Goal: Navigation & Orientation: Find specific page/section

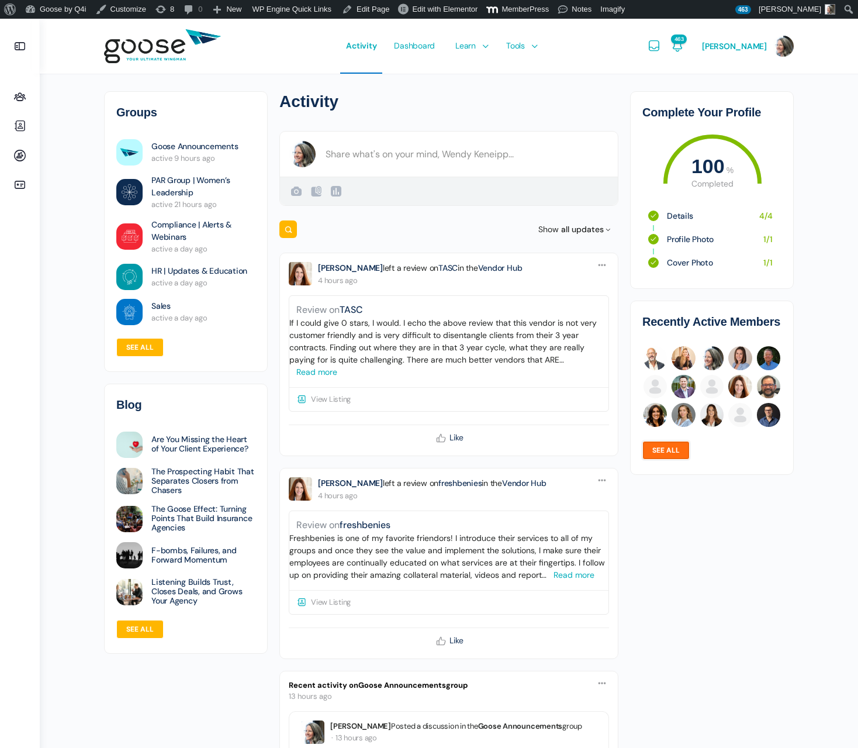
click at [662, 448] on link "See all" at bounding box center [665, 450] width 47 height 19
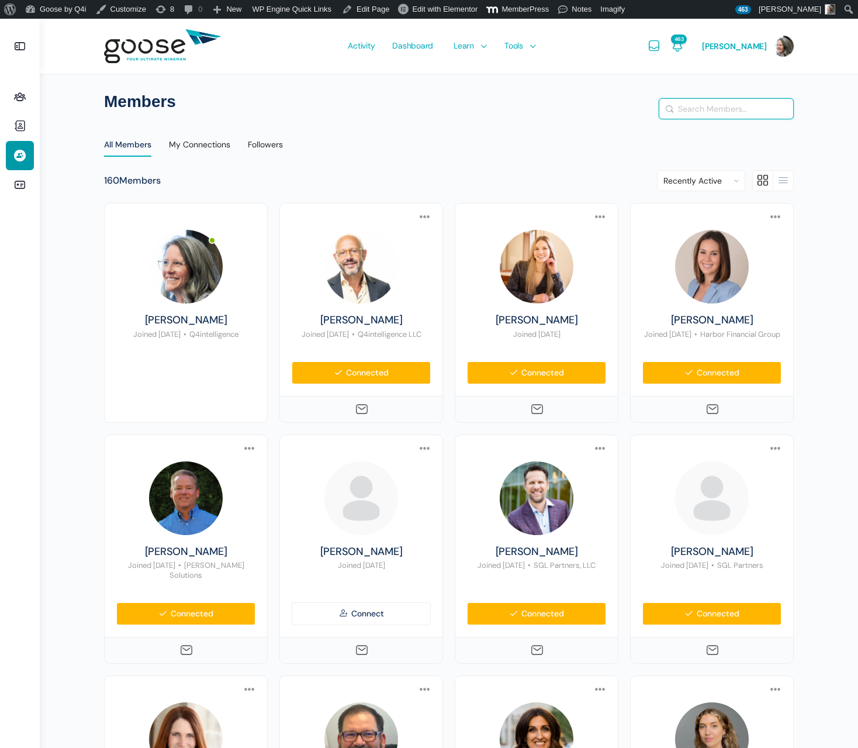
click at [693, 106] on input "Search Members…" at bounding box center [726, 109] width 134 height 20
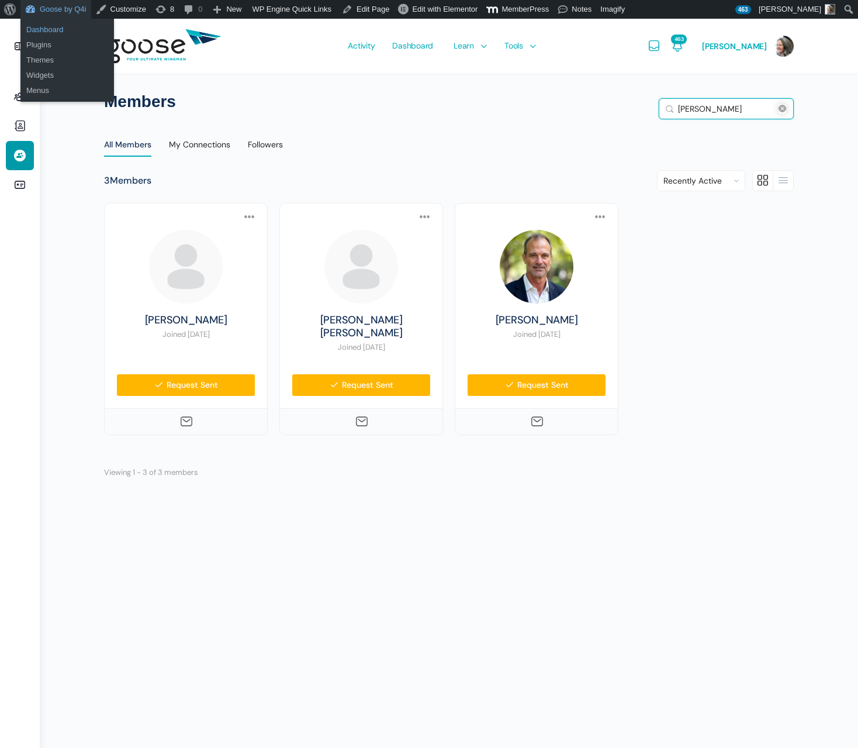
type input "craig"
click at [53, 30] on link "Dashboard" at bounding box center [67, 29] width 94 height 15
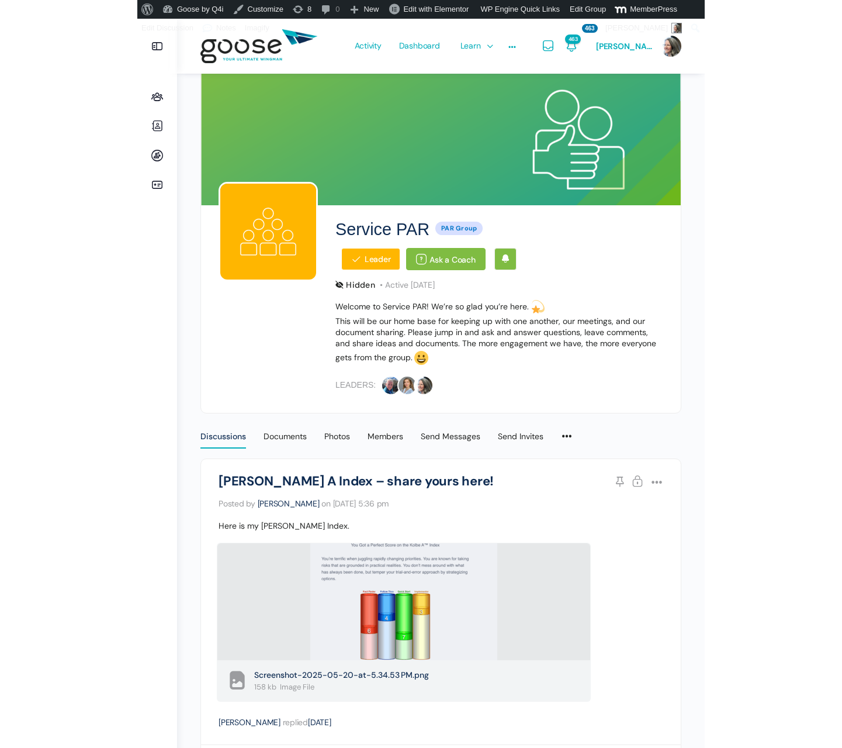
scroll to position [1665, 0]
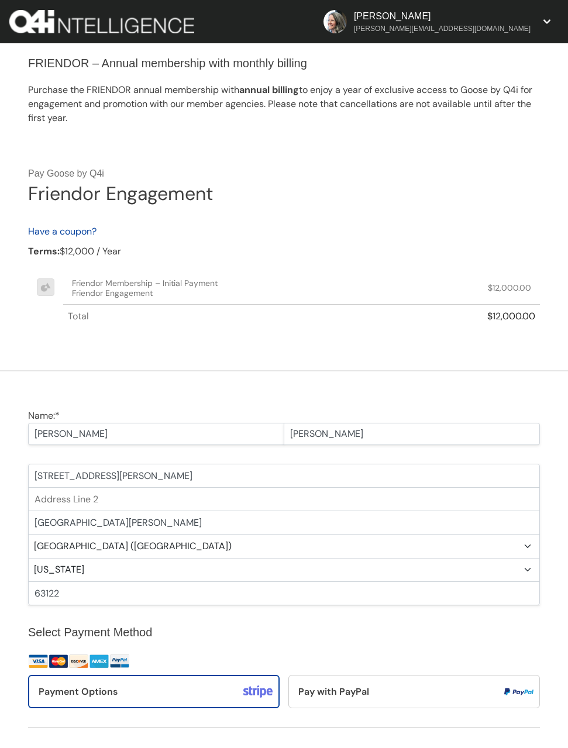
click at [303, 151] on div "Pay Goose by Q4i Friendor Engagement Have a coupon? Invalid Coupon Coupon appli…" at bounding box center [284, 255] width 568 height 232
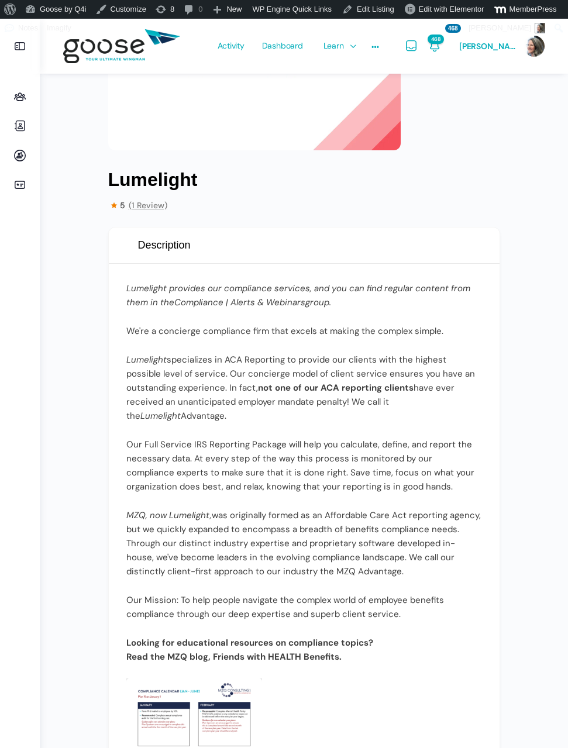
scroll to position [144, 0]
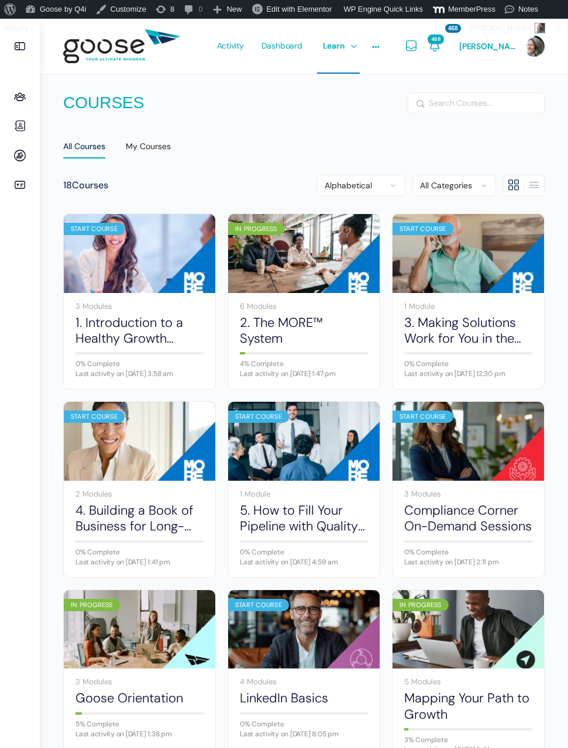
click at [481, 47] on e-page-transition at bounding box center [284, 374] width 568 height 748
click at [528, 143] on e-page-transition at bounding box center [284, 374] width 568 height 748
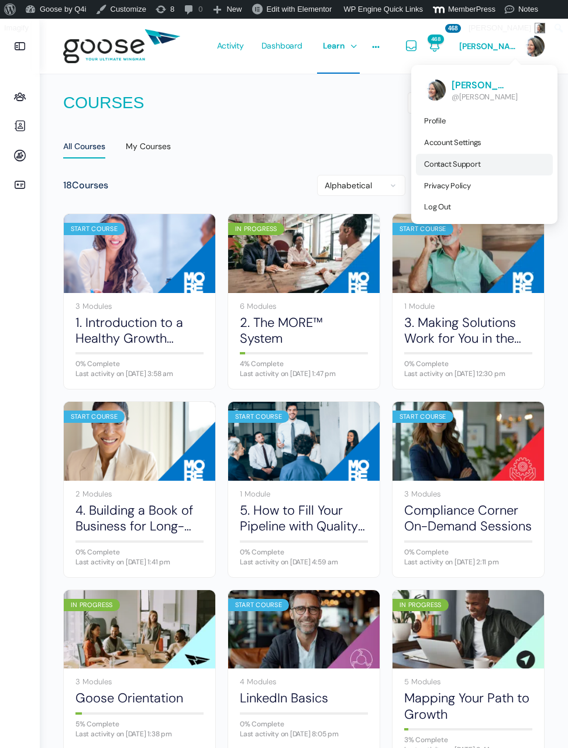
click at [466, 164] on span "Contact Support" at bounding box center [452, 164] width 56 height 10
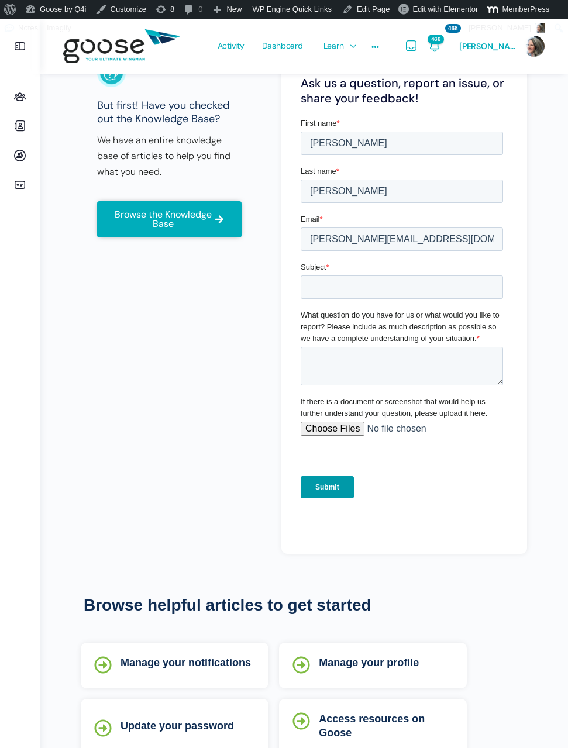
scroll to position [229, 0]
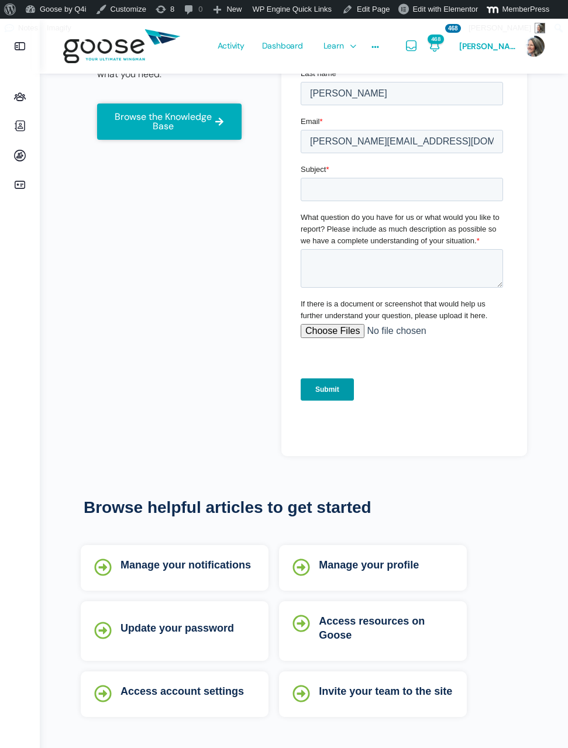
click at [367, 693] on div "Invite your team to the site" at bounding box center [386, 694] width 134 height 19
click at [361, 685] on link "Invite your team to the site" at bounding box center [385, 691] width 133 height 12
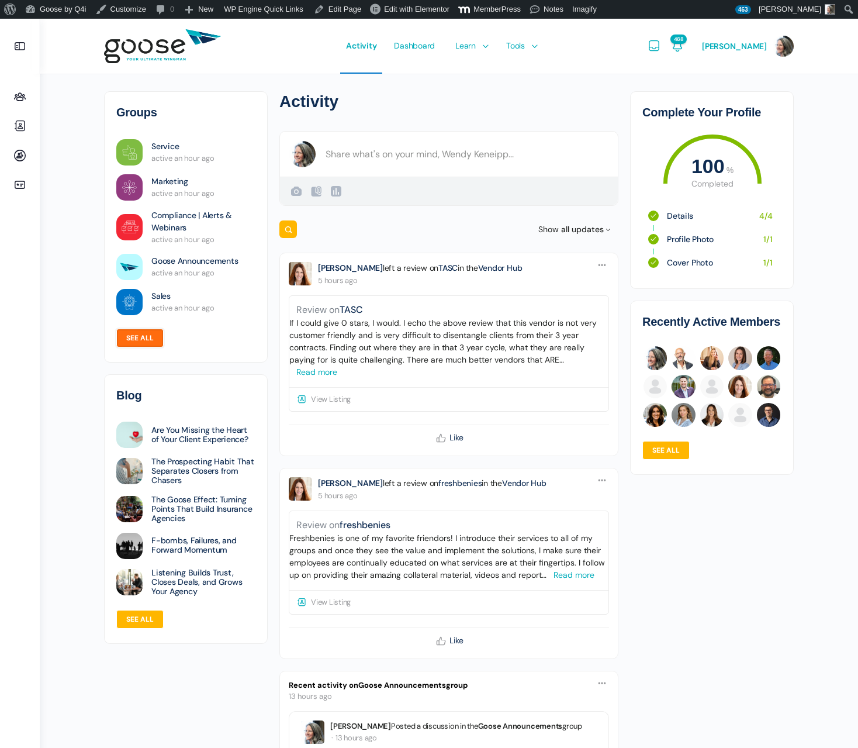
click at [130, 335] on link "See all" at bounding box center [139, 338] width 47 height 19
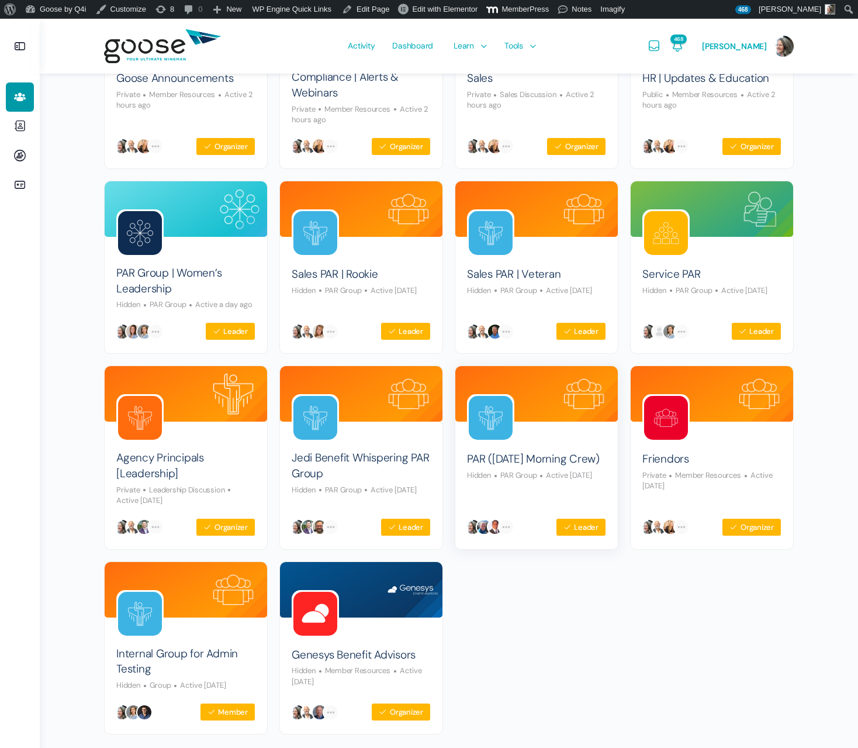
scroll to position [457, 0]
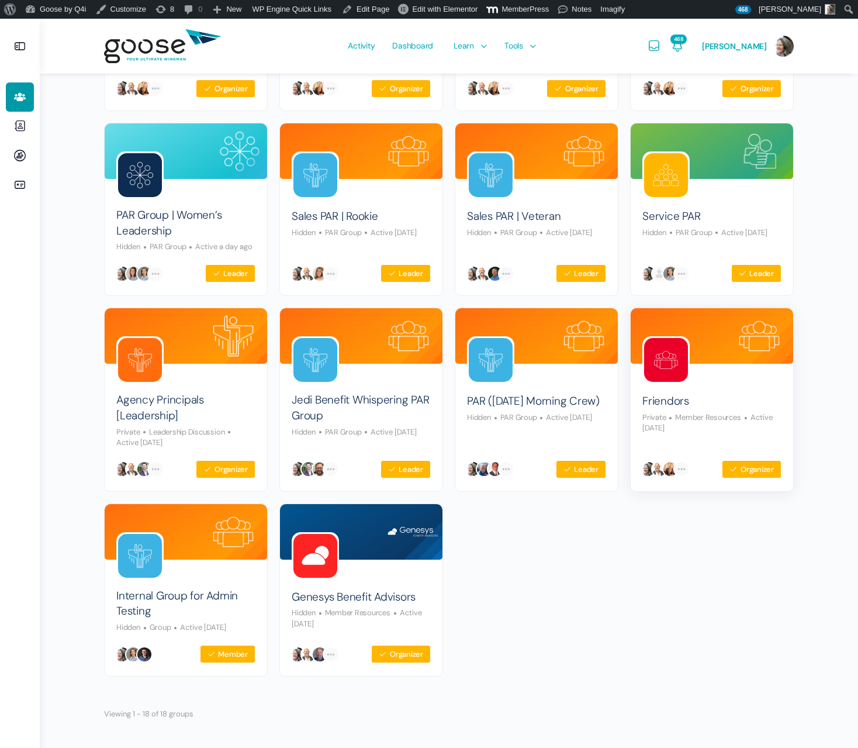
click at [666, 366] on img at bounding box center [666, 360] width 44 height 44
click at [667, 361] on img at bounding box center [666, 360] width 44 height 44
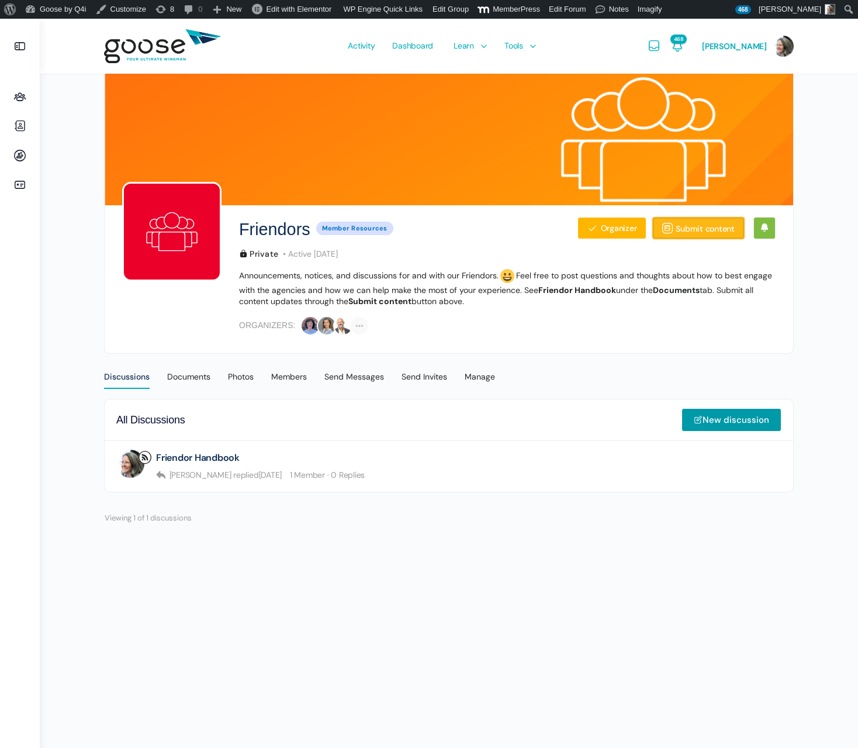
click at [697, 233] on link "Submit content" at bounding box center [698, 228] width 92 height 22
click at [16, 184] on icon at bounding box center [20, 185] width 28 height 14
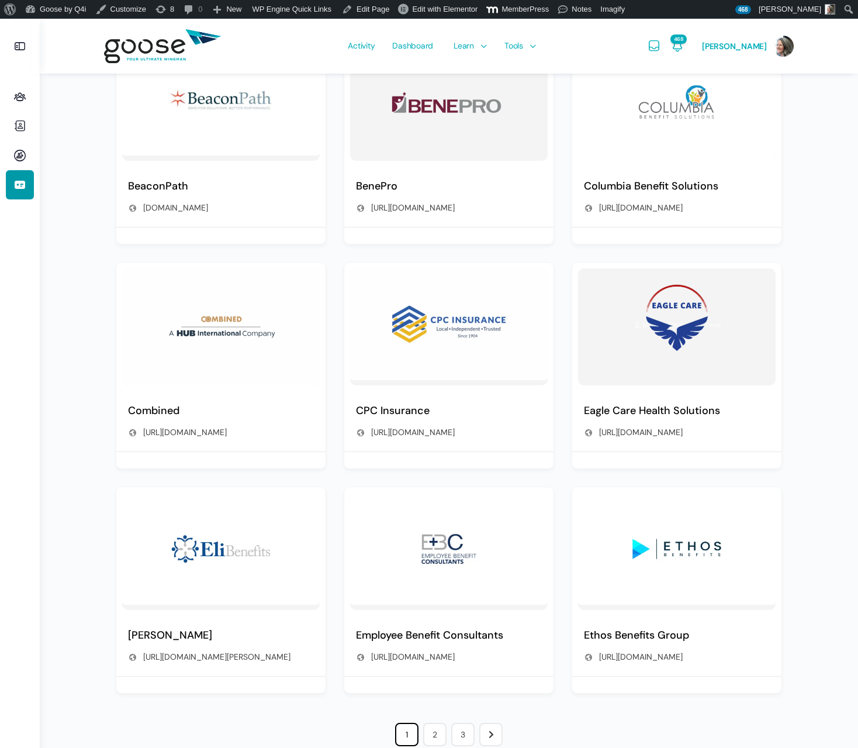
scroll to position [489, 0]
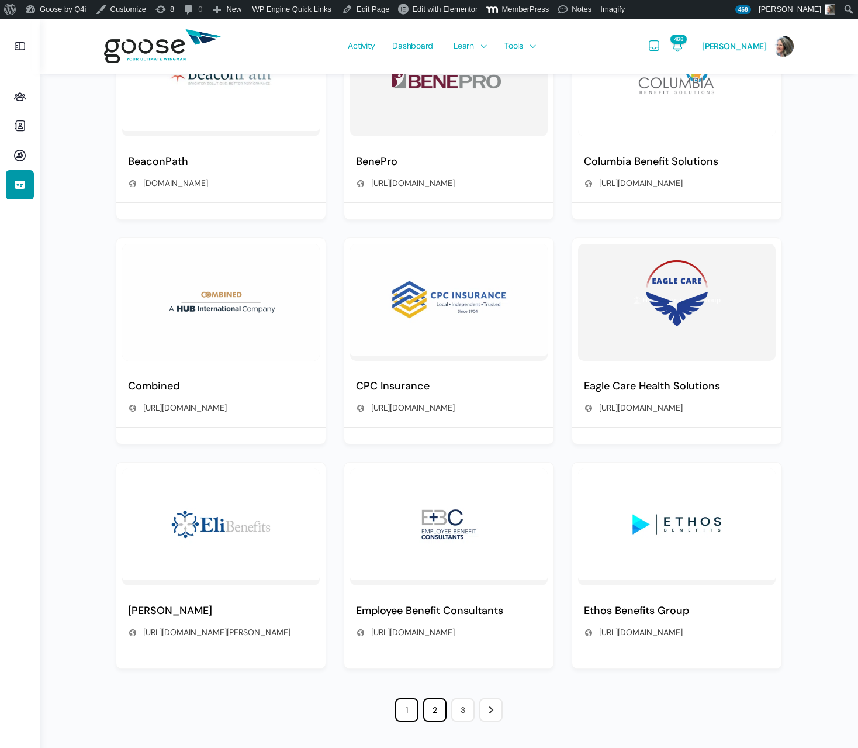
click at [436, 712] on link "2" at bounding box center [434, 709] width 23 height 23
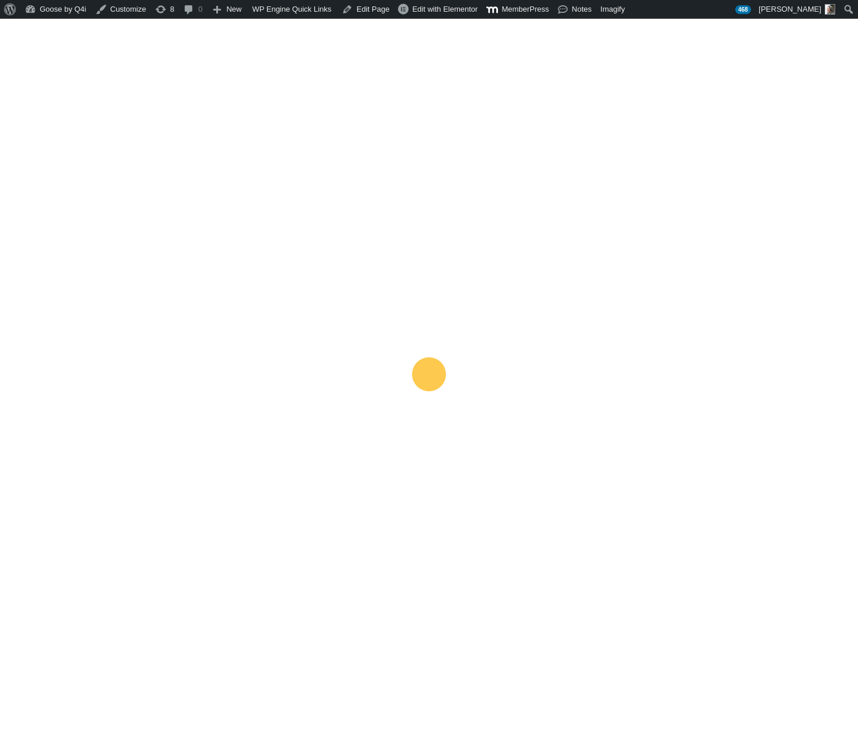
scroll to position [150, 0]
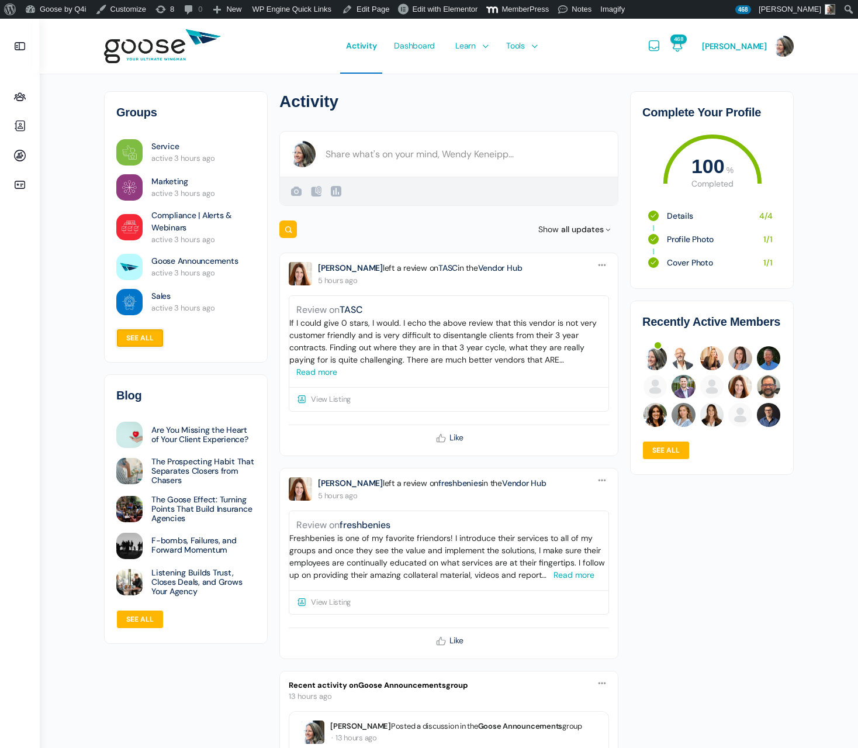
click at [144, 337] on link "See all" at bounding box center [139, 338] width 47 height 19
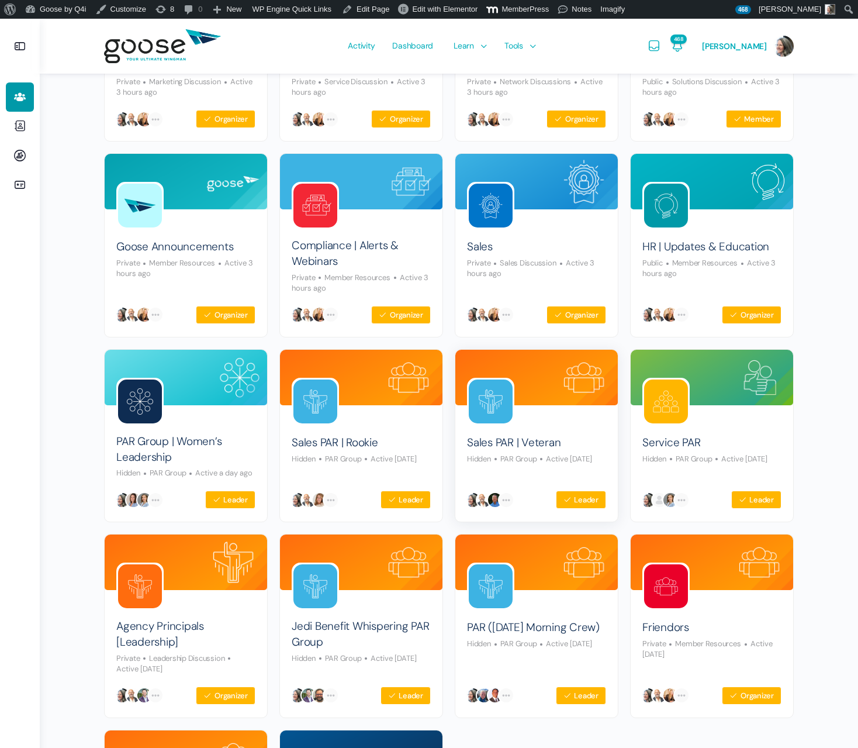
scroll to position [231, 0]
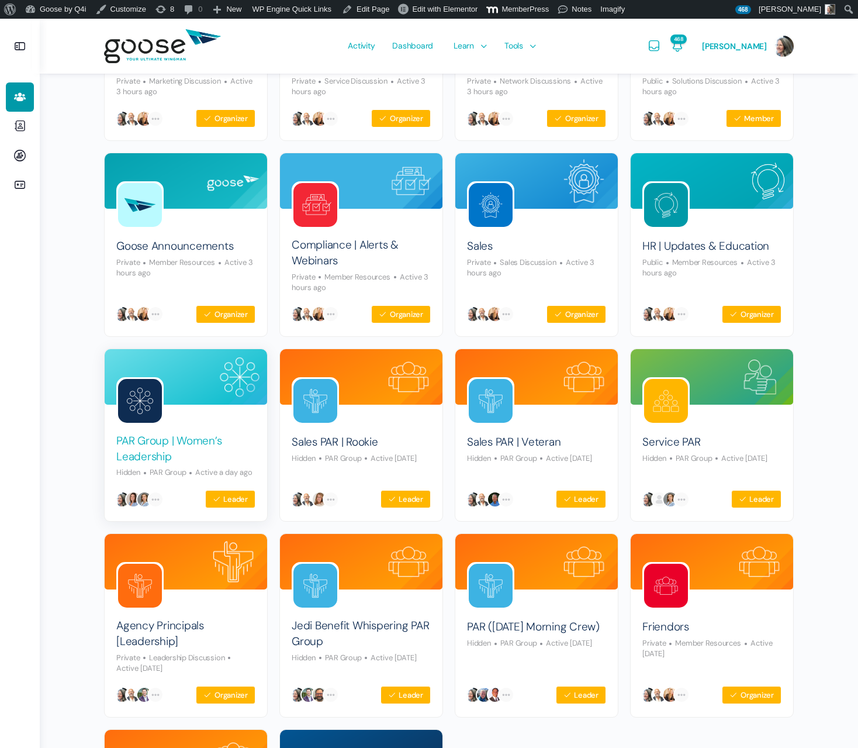
click at [147, 444] on link "PAR Group | Women’s Leadership" at bounding box center [185, 448] width 139 height 31
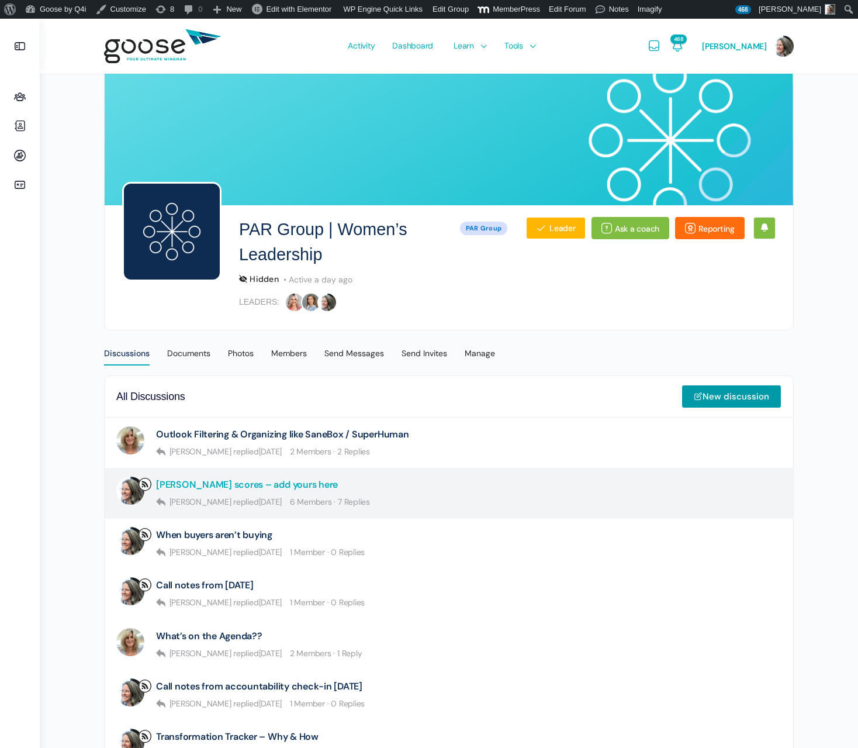
click at [206, 486] on link "Kolbe scores – add yours here" at bounding box center [247, 484] width 182 height 11
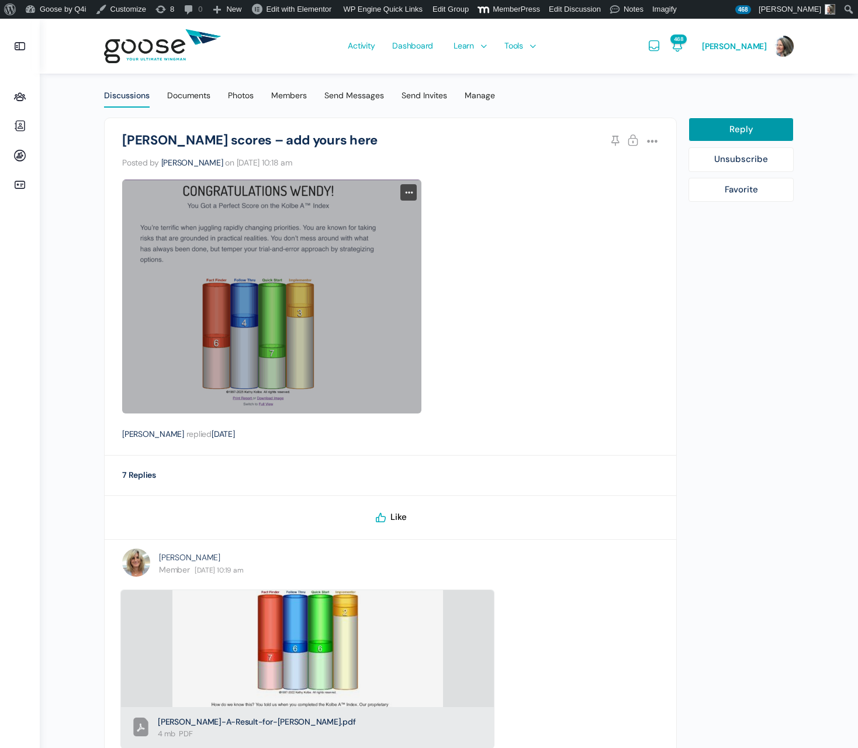
scroll to position [255, 0]
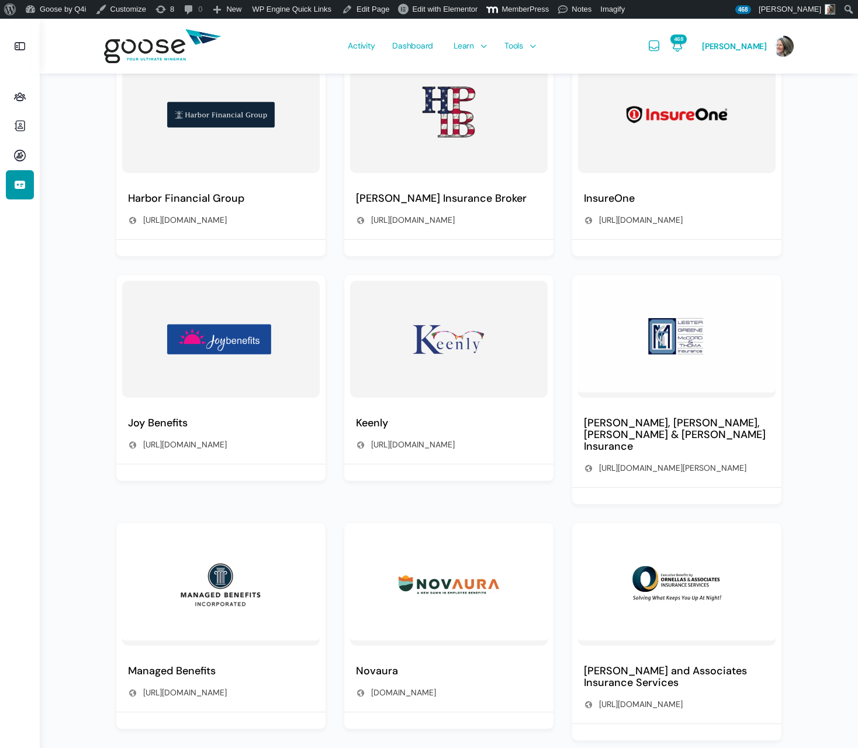
scroll to position [523, 0]
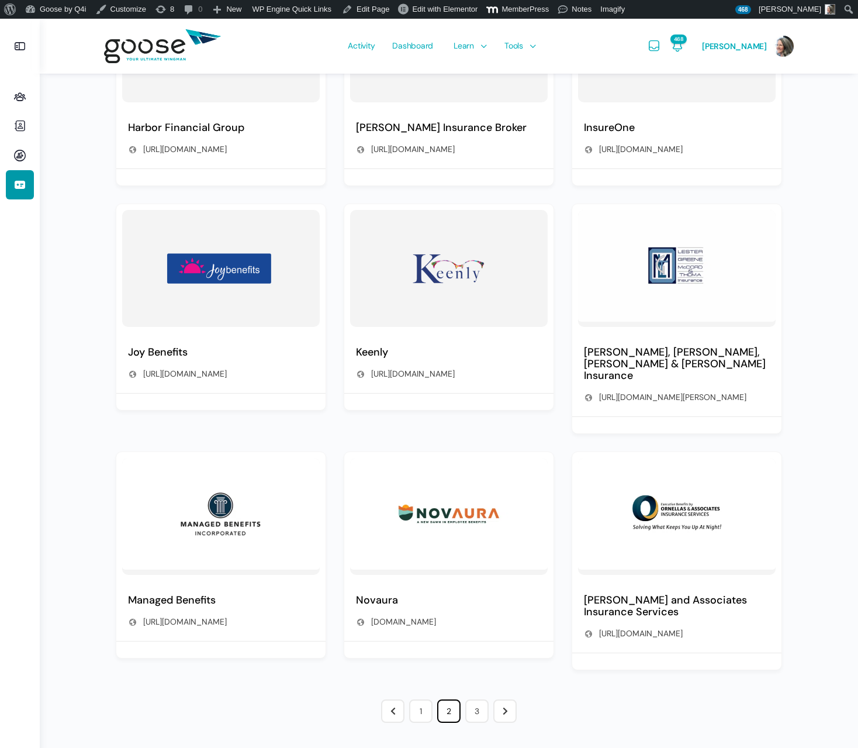
click at [478, 709] on link "3" at bounding box center [476, 710] width 23 height 23
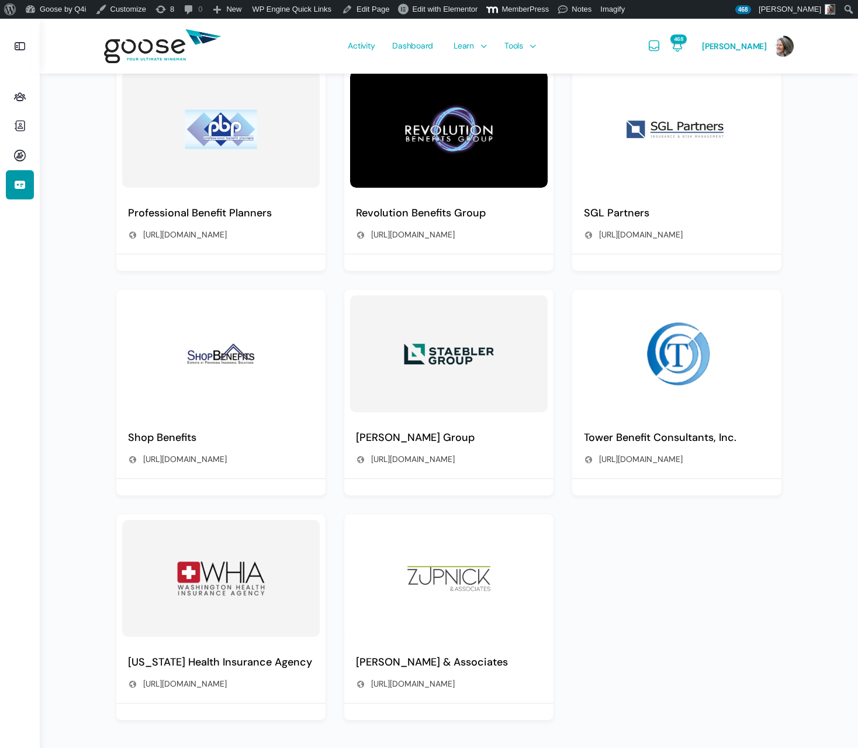
scroll to position [275, 0]
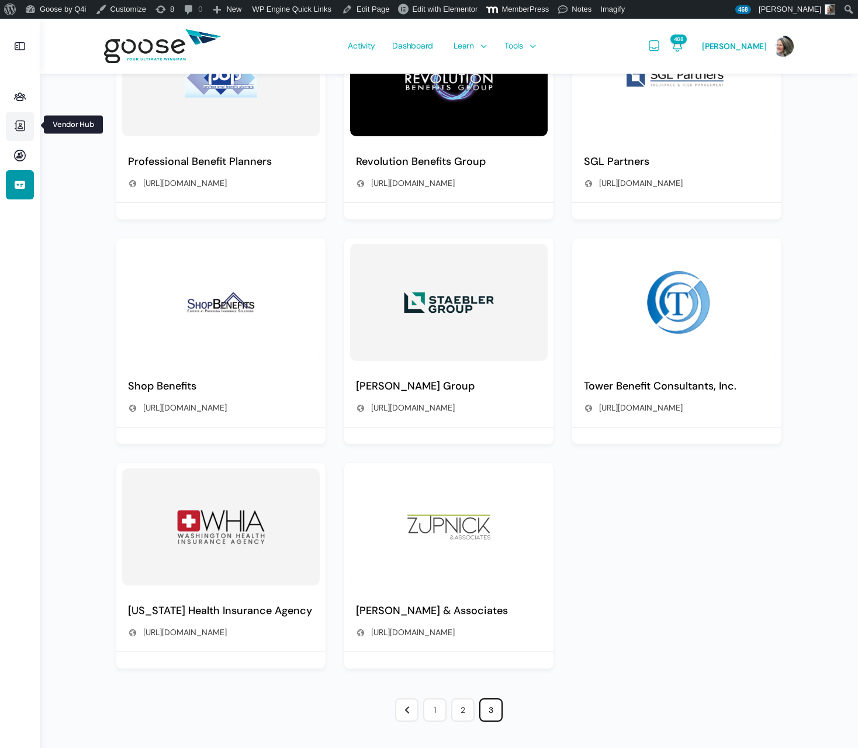
click at [18, 124] on icon at bounding box center [20, 126] width 28 height 14
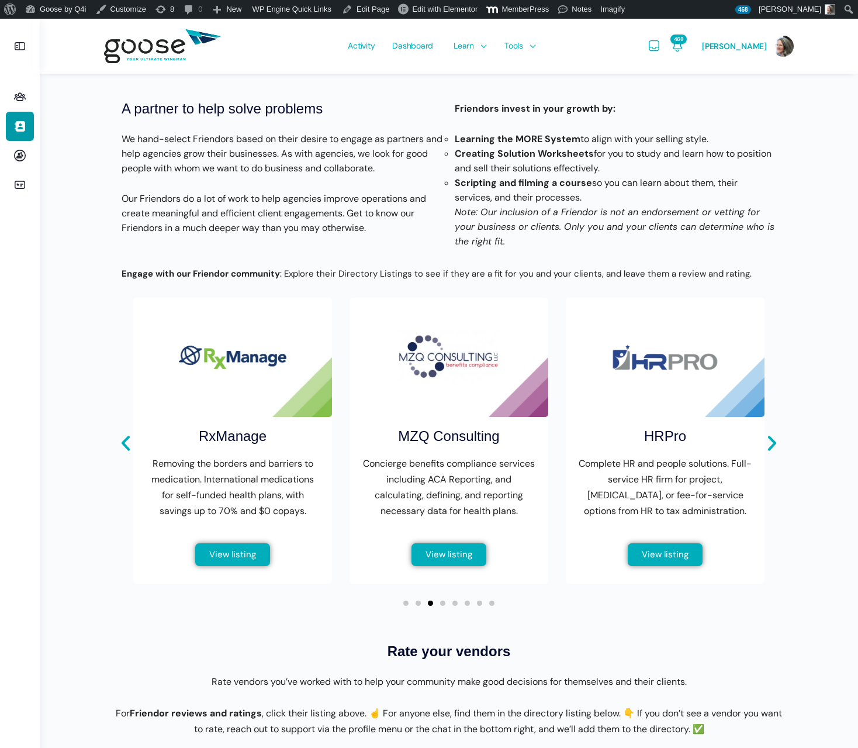
scroll to position [239, 0]
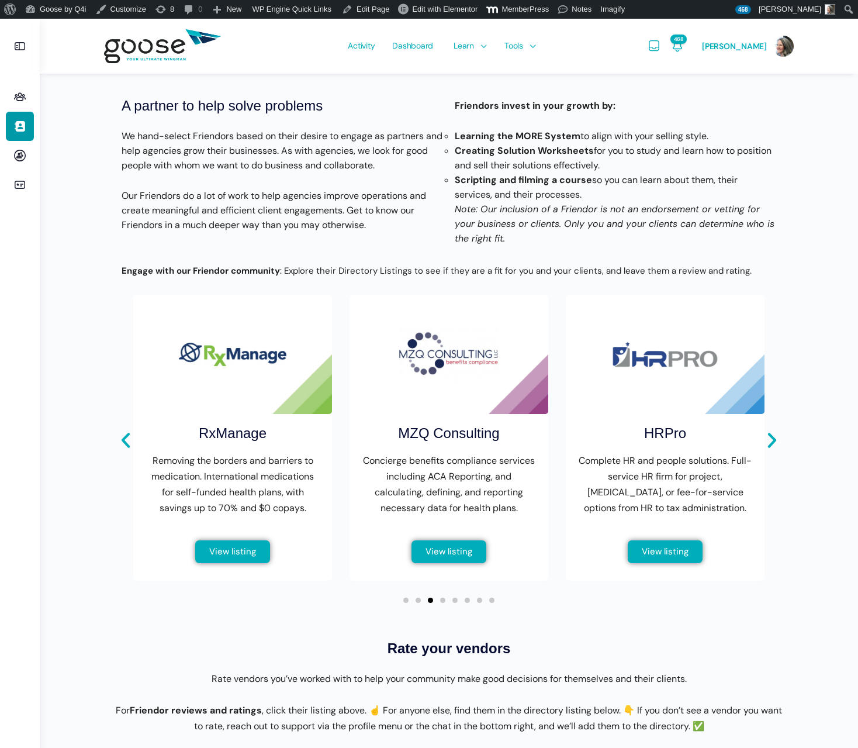
click at [447, 556] on span "View listing" at bounding box center [449, 551] width 47 height 9
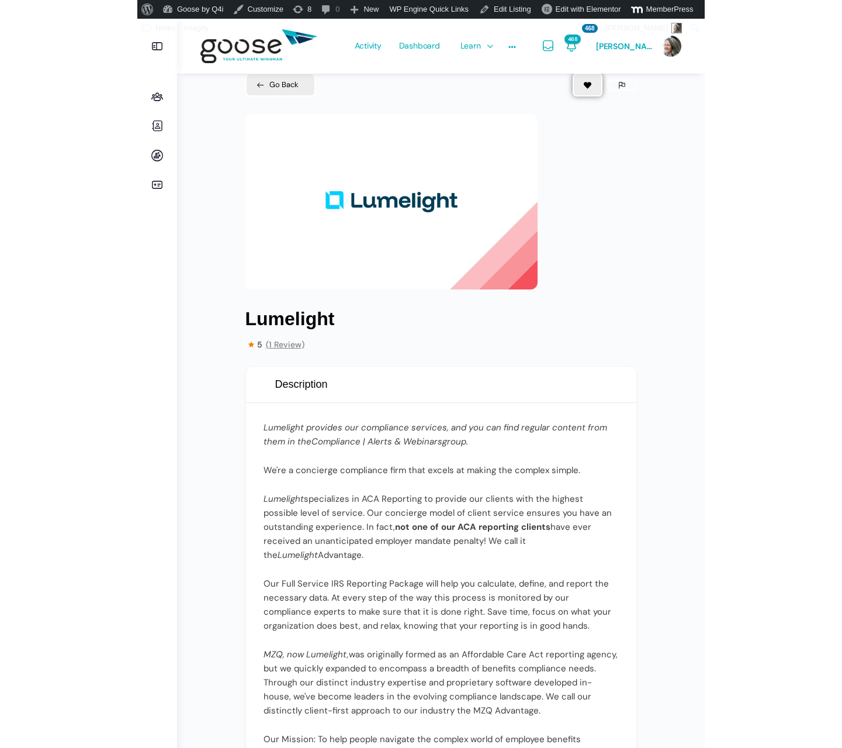
scroll to position [29, 0]
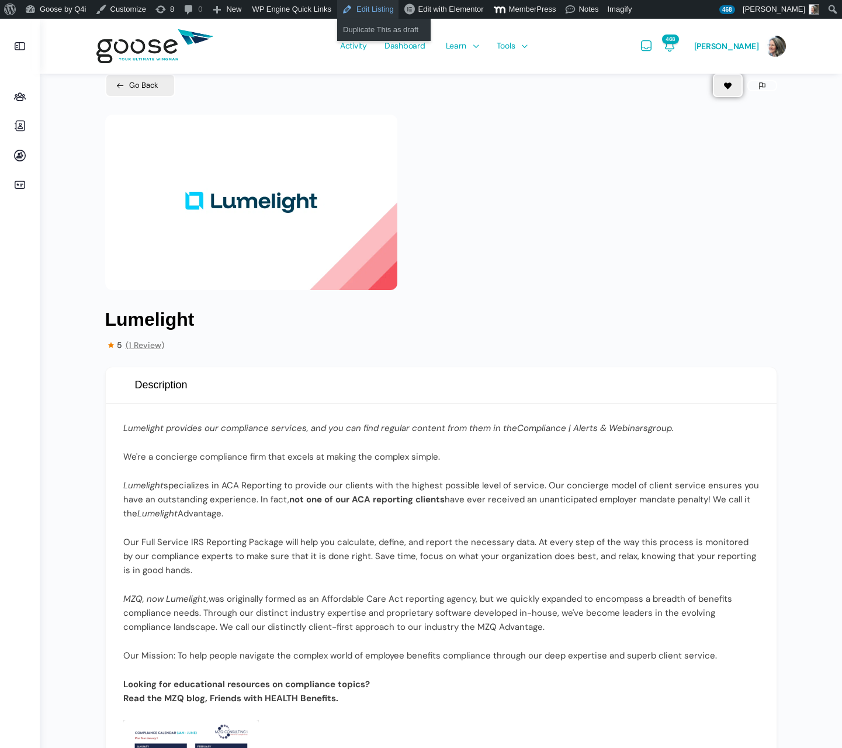
click at [379, 12] on link "Edit Listing" at bounding box center [367, 9] width 61 height 19
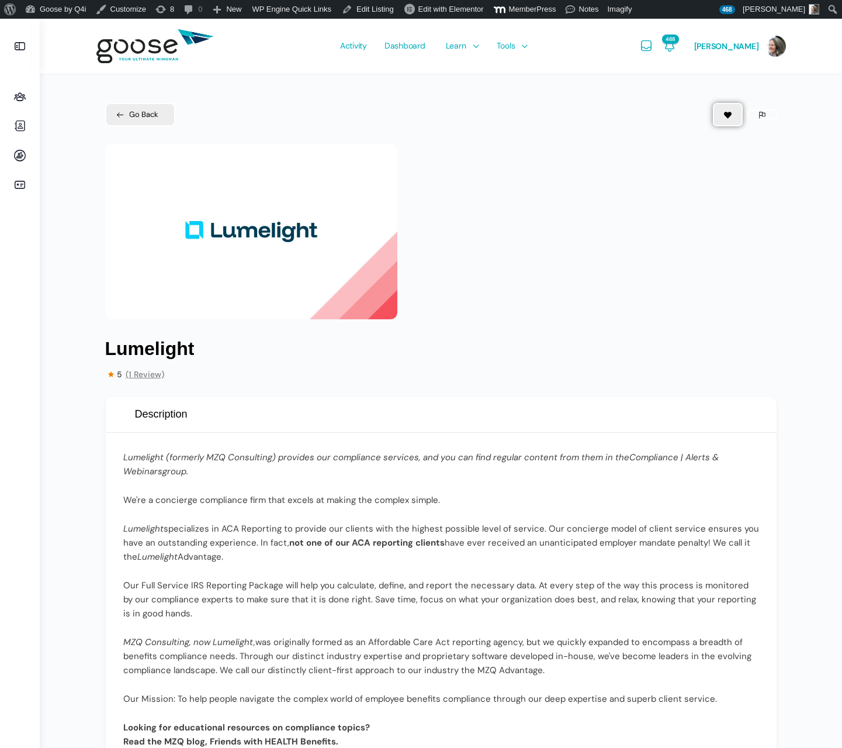
click at [16, 98] on icon at bounding box center [20, 97] width 28 height 14
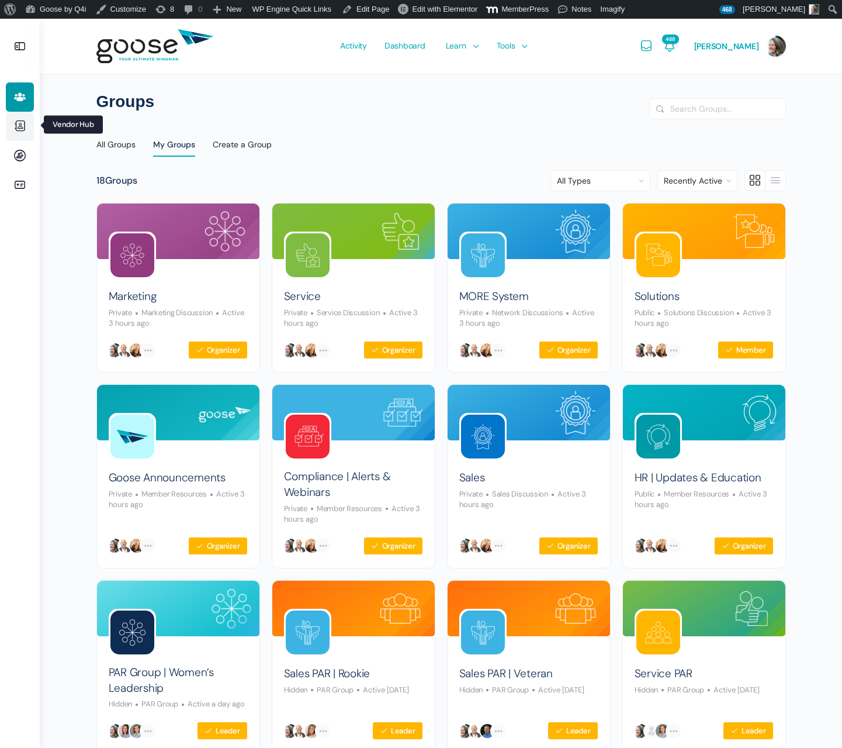
click at [19, 126] on icon at bounding box center [20, 126] width 28 height 14
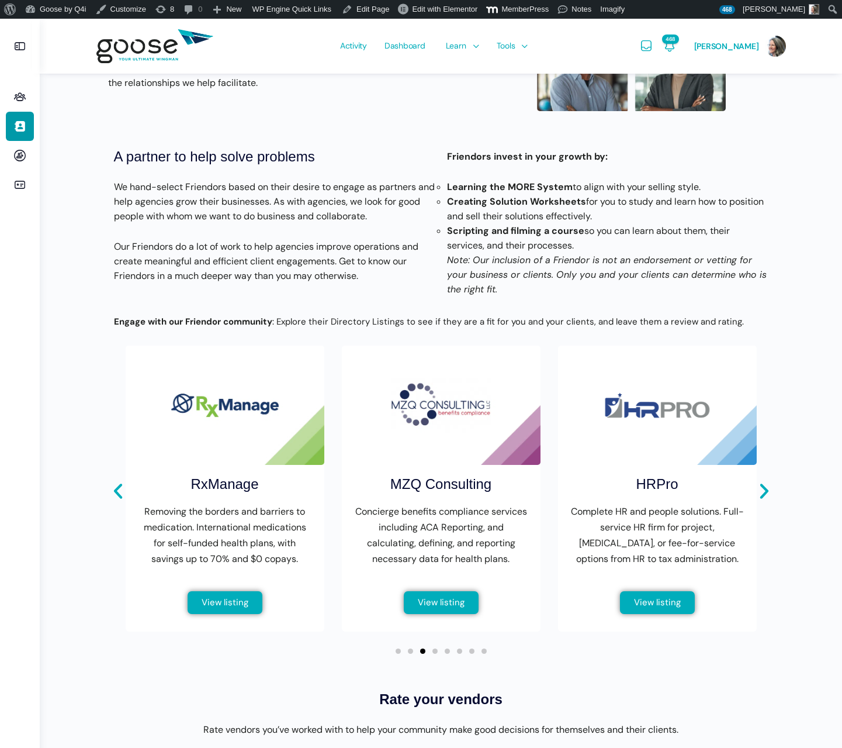
scroll to position [189, 0]
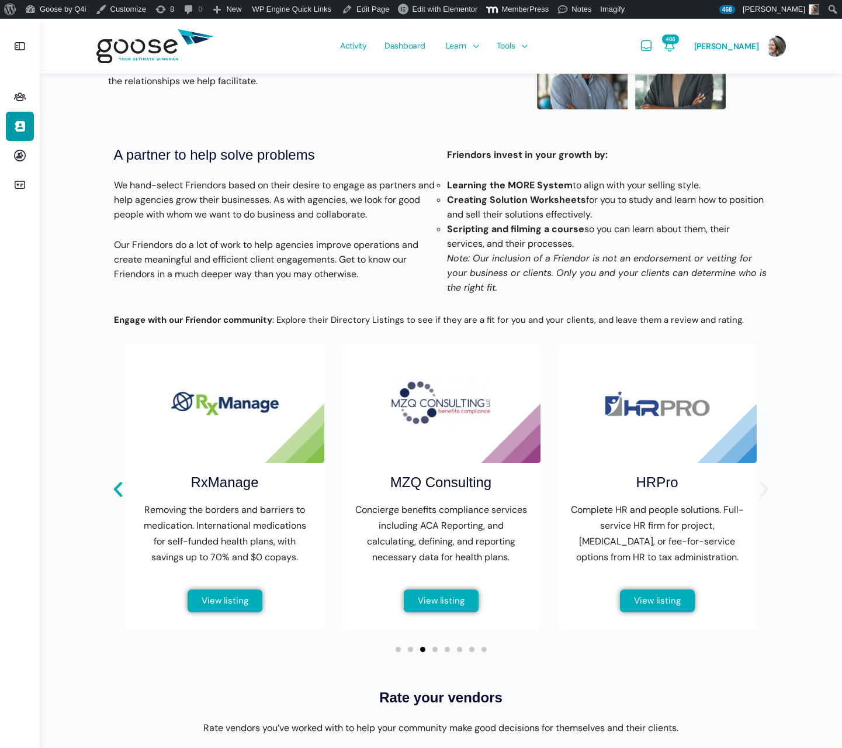
click at [766, 492] on icon "Next slide" at bounding box center [765, 489] width 20 height 20
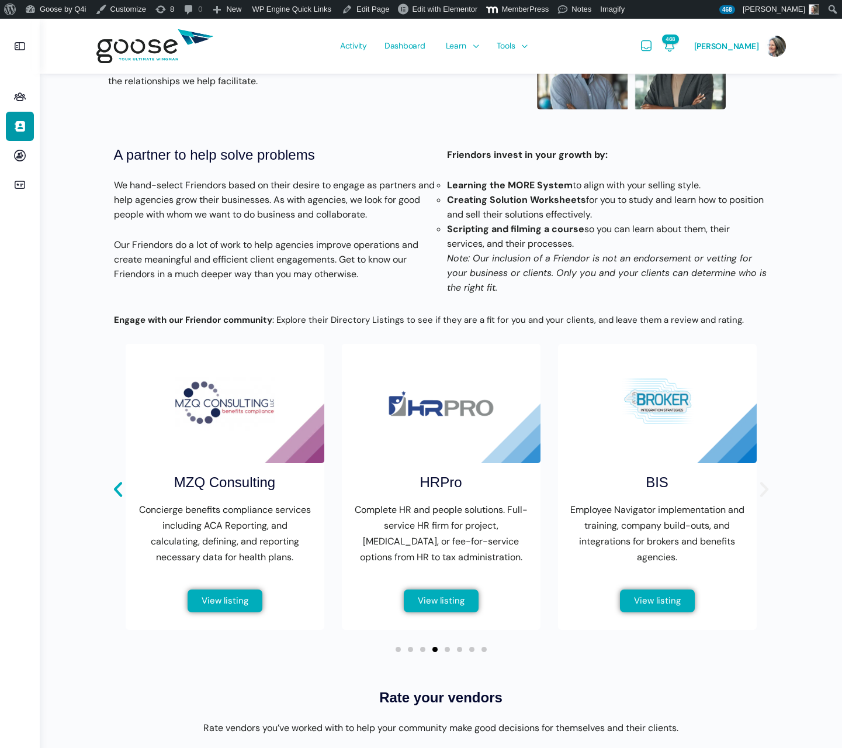
click at [765, 497] on icon "Next slide" at bounding box center [764, 489] width 8 height 15
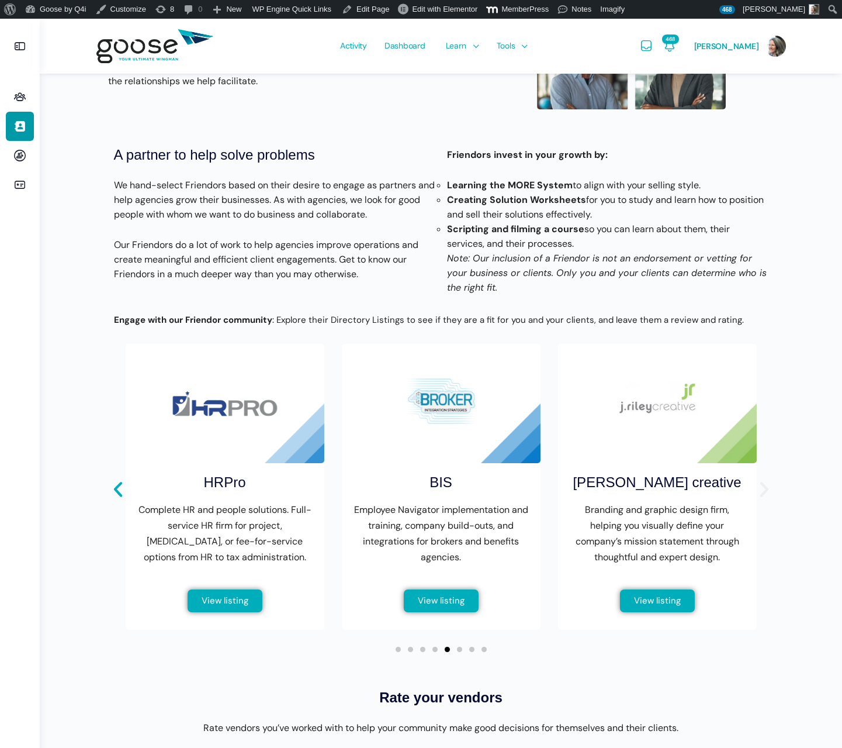
click at [765, 497] on icon "Next slide" at bounding box center [764, 489] width 8 height 15
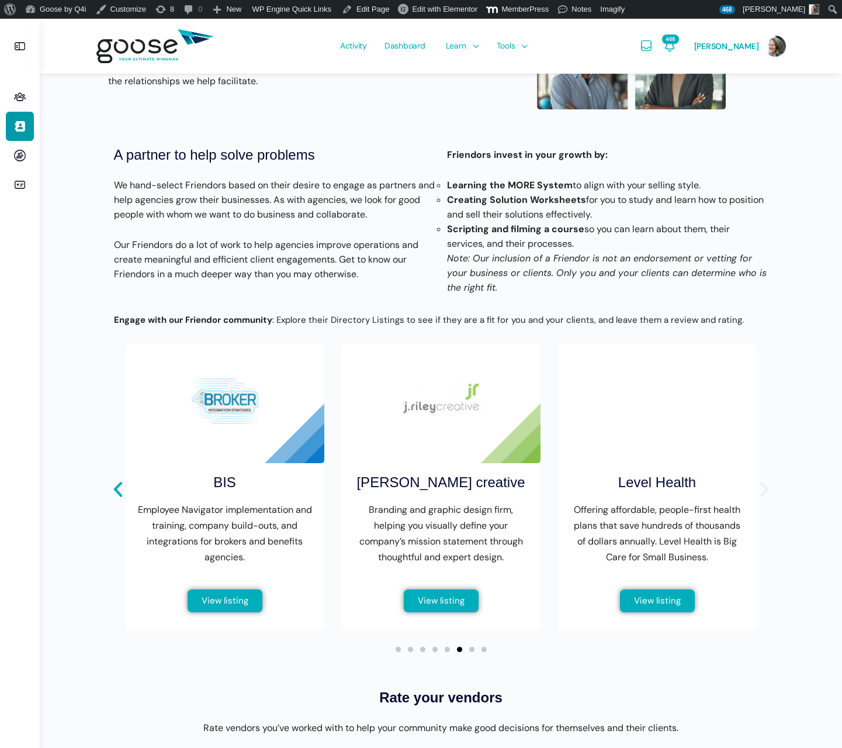
click at [765, 497] on icon "Next slide" at bounding box center [764, 489] width 8 height 15
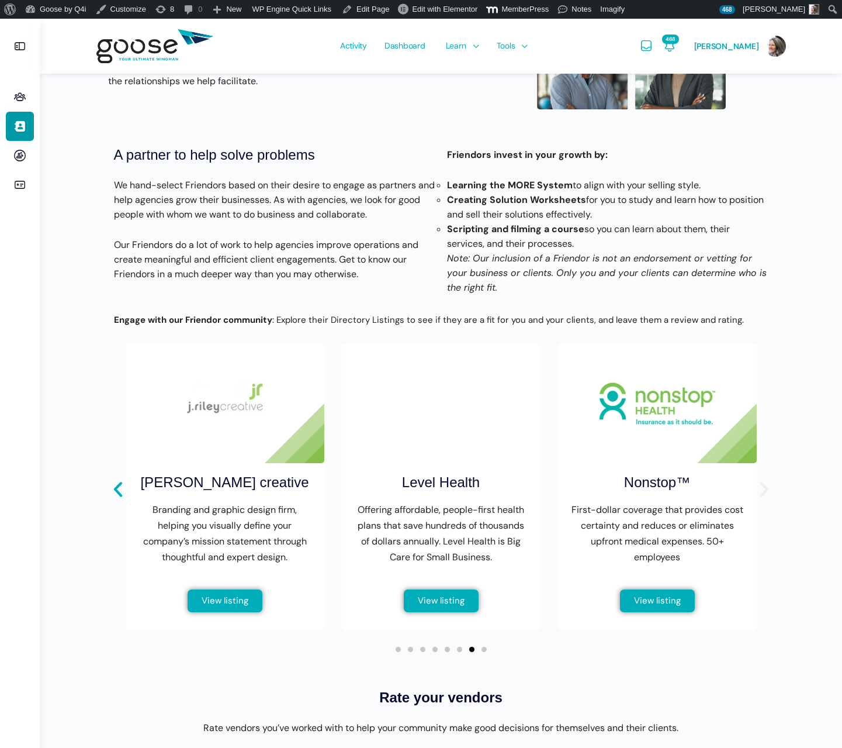
click at [765, 497] on icon "Next slide" at bounding box center [764, 489] width 8 height 15
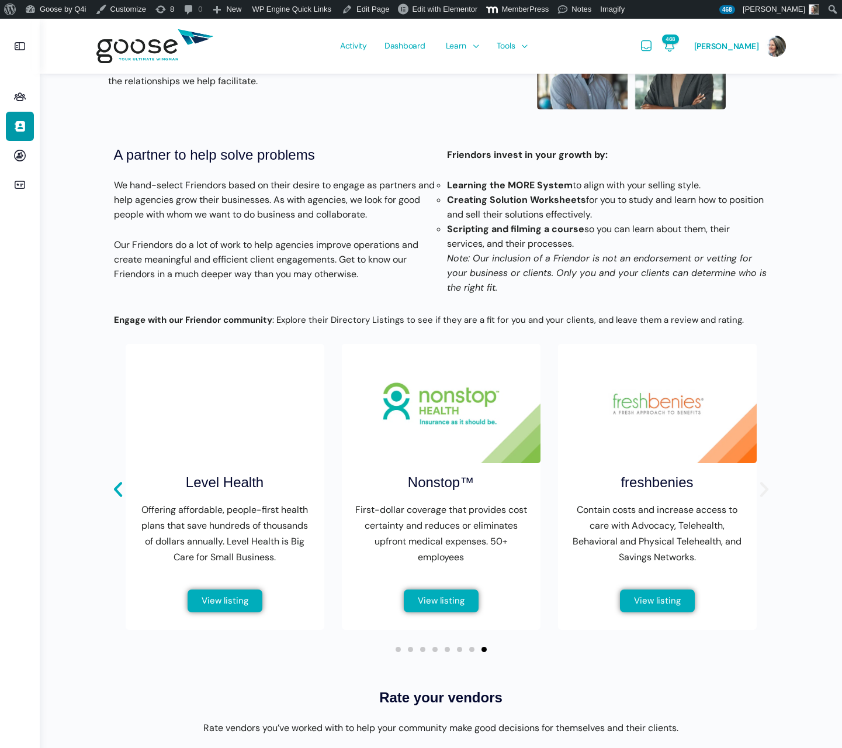
click at [765, 497] on icon "Next slide" at bounding box center [764, 489] width 8 height 15
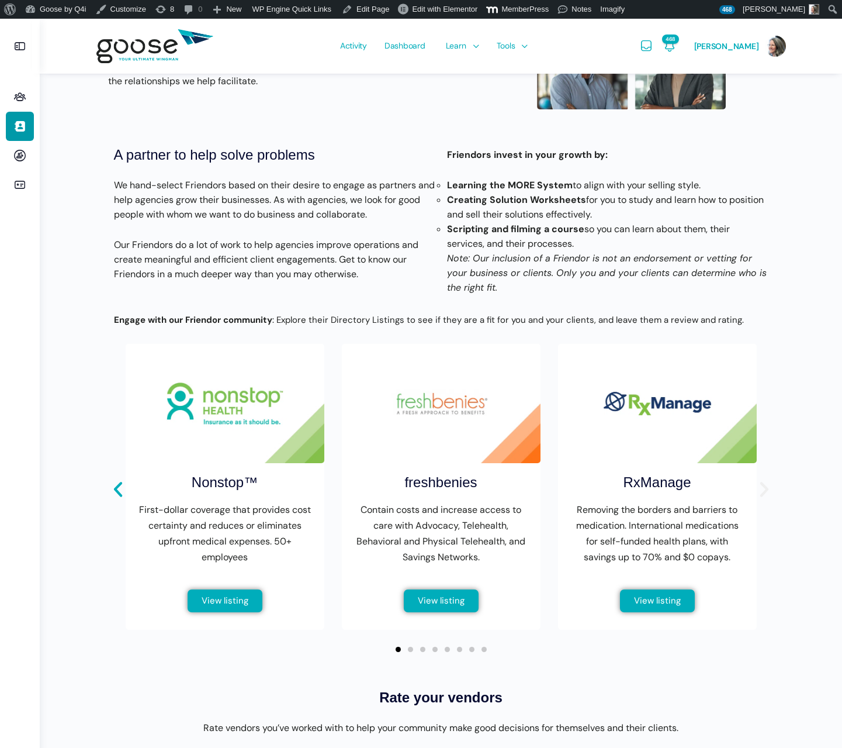
click at [765, 497] on icon "Next slide" at bounding box center [764, 489] width 8 height 15
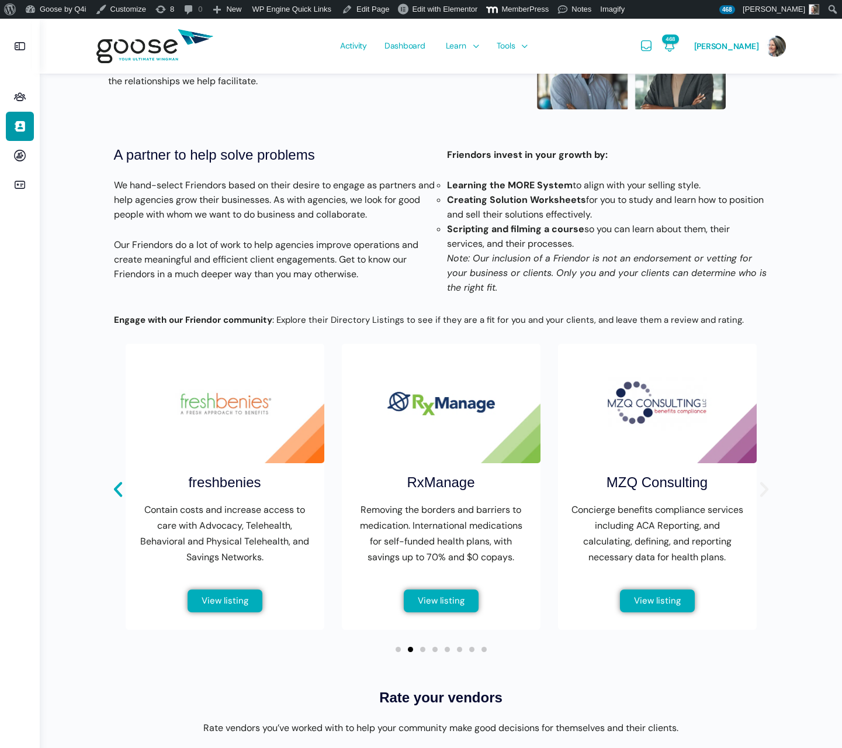
click at [765, 497] on icon "Next slide" at bounding box center [764, 489] width 8 height 15
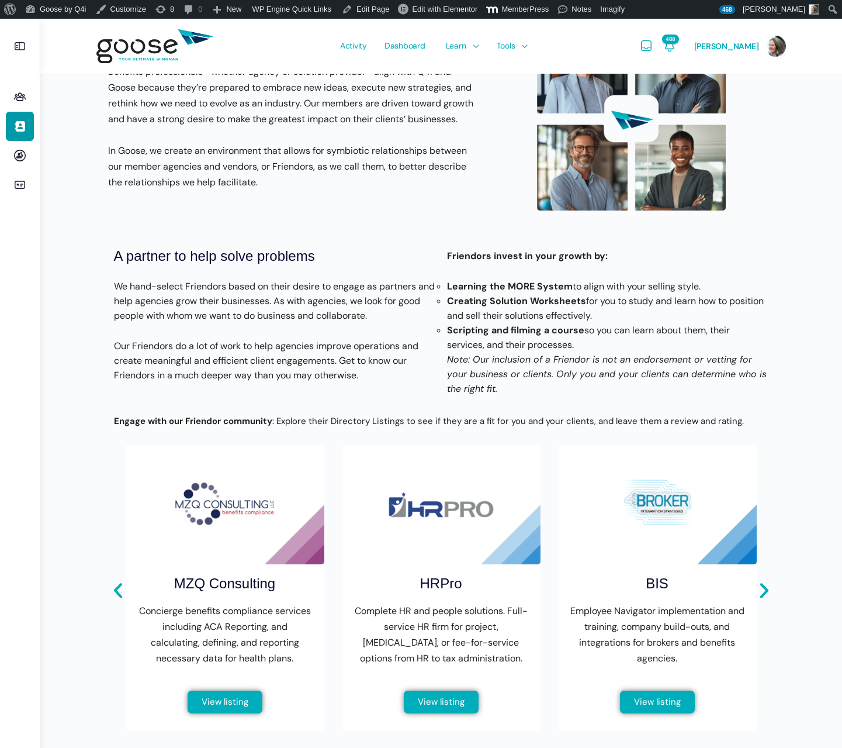
scroll to position [0, 0]
